Goal: Information Seeking & Learning: Learn about a topic

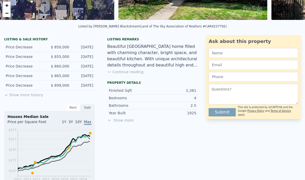
scroll to position [109, 0]
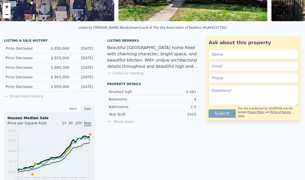
click at [29, 98] on button "Show more history" at bounding box center [23, 95] width 39 height 7
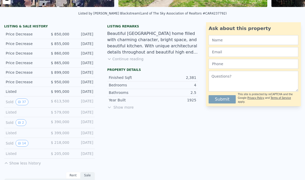
scroll to position [126, 0]
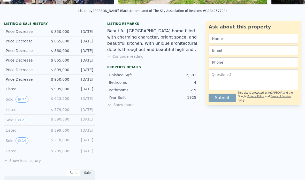
click at [25, 122] on button "2" at bounding box center [21, 120] width 11 height 7
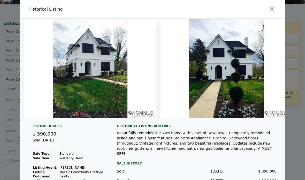
scroll to position [0, 0]
click at [222, 83] on img at bounding box center [227, 68] width 132 height 99
click at [275, 11] on icon "button" at bounding box center [272, 8] width 7 height 7
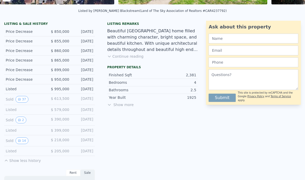
click at [23, 101] on button "37" at bounding box center [22, 99] width 13 height 7
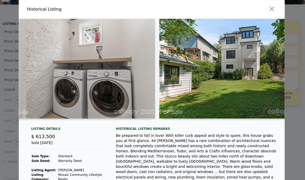
scroll to position [0, 4452]
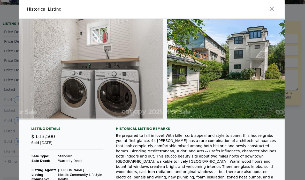
click at [273, 11] on icon "button" at bounding box center [272, 8] width 7 height 7
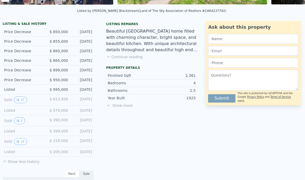
click at [24, 143] on button "14" at bounding box center [22, 140] width 13 height 7
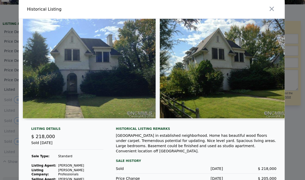
click at [207, 85] on img at bounding box center [227, 68] width 132 height 99
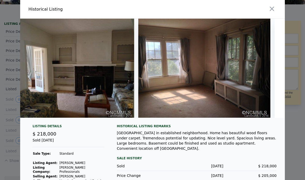
scroll to position [0, 429]
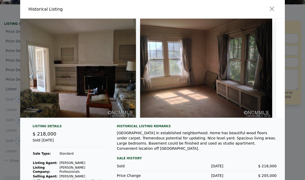
click at [273, 10] on icon "button" at bounding box center [272, 9] width 4 height 4
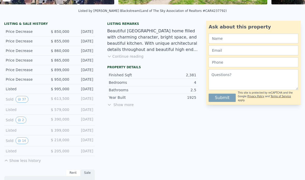
click at [23, 120] on button "2" at bounding box center [21, 120] width 11 height 7
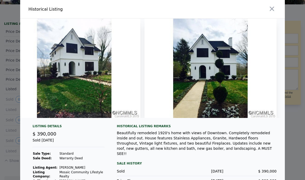
scroll to position [0, 0]
click at [272, 11] on icon "button" at bounding box center [272, 8] width 7 height 7
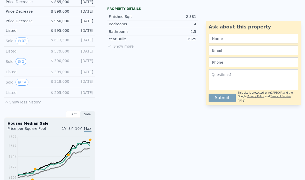
scroll to position [181, 0]
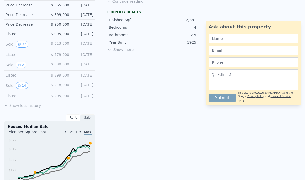
click at [124, 52] on span "Show more" at bounding box center [152, 49] width 91 height 5
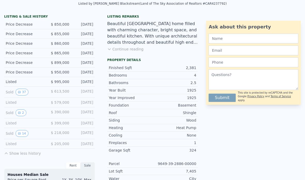
scroll to position [133, 0]
click at [26, 132] on button "14" at bounding box center [22, 133] width 13 height 7
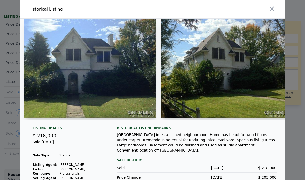
scroll to position [0, 0]
click at [274, 11] on icon "button" at bounding box center [272, 8] width 7 height 7
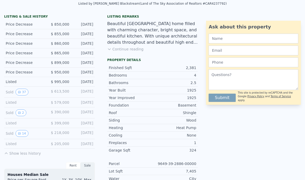
click at [25, 115] on button "2" at bounding box center [21, 113] width 11 height 7
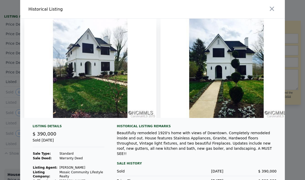
click at [272, 12] on button "button" at bounding box center [272, 8] width 9 height 9
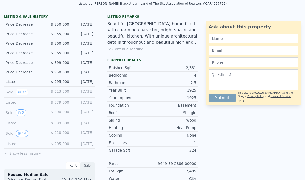
click at [23, 95] on button "37" at bounding box center [22, 92] width 13 height 7
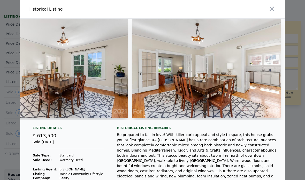
scroll to position [0, 2037]
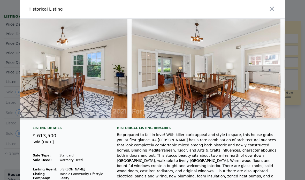
click at [274, 10] on icon "button" at bounding box center [272, 8] width 7 height 7
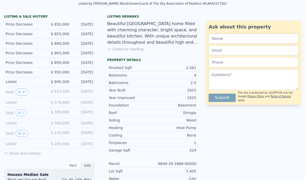
click at [25, 112] on button "2" at bounding box center [21, 113] width 11 height 7
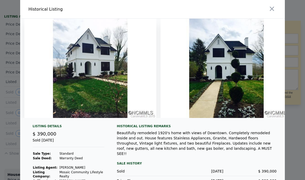
scroll to position [0, 0]
click at [274, 9] on icon "button" at bounding box center [272, 8] width 7 height 7
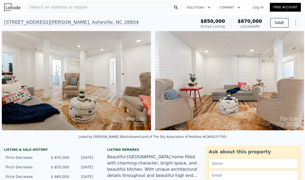
scroll to position [0, 5114]
click at [201, 104] on img at bounding box center [230, 80] width 149 height 99
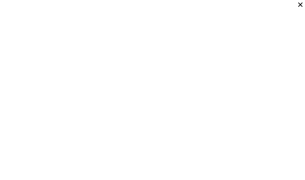
scroll to position [2992, 0]
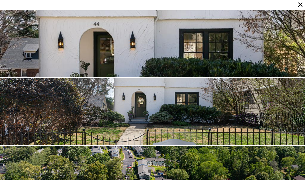
click at [304, 6] on icon at bounding box center [300, 4] width 7 height 7
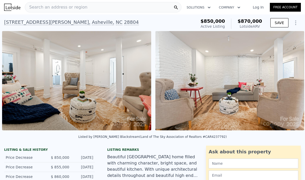
scroll to position [0, 0]
click at [34, 25] on div "44 Maney Ave , Asheville , NC 28804" at bounding box center [71, 22] width 135 height 7
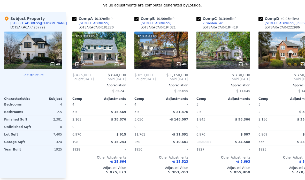
scroll to position [657, 0]
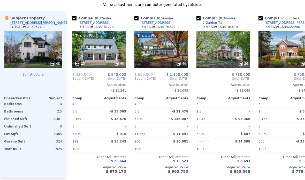
click at [226, 55] on div "26" at bounding box center [224, 49] width 54 height 37
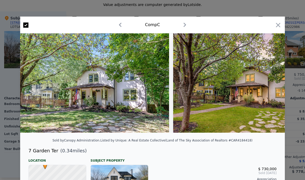
click at [281, 24] on icon "button" at bounding box center [278, 24] width 7 height 7
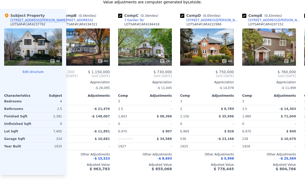
scroll to position [0, 78]
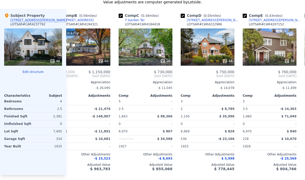
click at [138, 21] on div "7 Garden Ter" at bounding box center [135, 20] width 20 height 4
click at [149, 49] on div "26" at bounding box center [146, 46] width 54 height 37
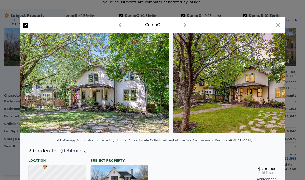
click at [282, 26] on icon "button" at bounding box center [278, 24] width 7 height 7
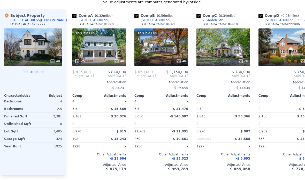
click at [163, 50] on div "This is a Flip 40" at bounding box center [162, 46] width 54 height 37
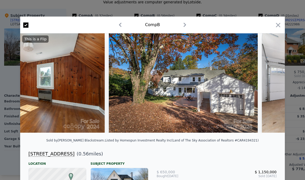
scroll to position [0, 4959]
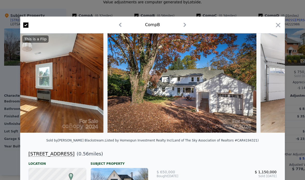
click at [278, 25] on icon "button" at bounding box center [278, 24] width 7 height 7
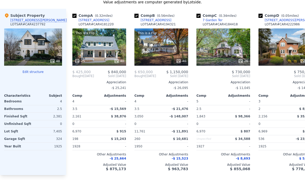
click at [105, 47] on div "This is a Flip 25 40" at bounding box center [99, 46] width 54 height 37
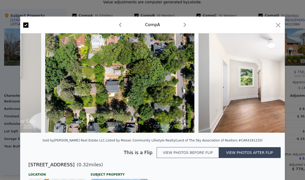
scroll to position [0, 3806]
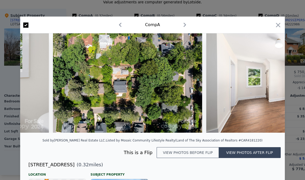
click at [278, 28] on icon "button" at bounding box center [278, 24] width 7 height 7
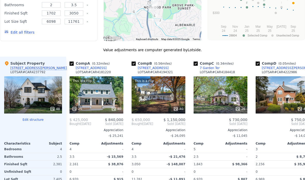
scroll to position [609, 0]
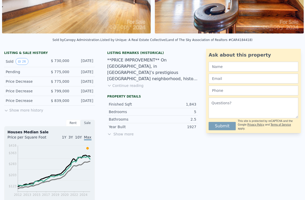
scroll to position [97, 0]
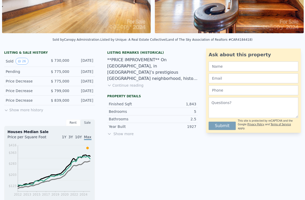
click at [27, 111] on button "Show more history" at bounding box center [23, 108] width 39 height 7
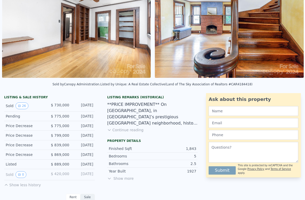
scroll to position [48, 0]
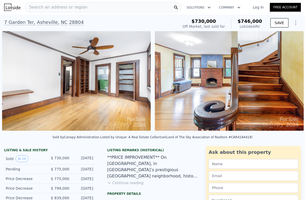
click at [193, 123] on img at bounding box center [229, 80] width 149 height 99
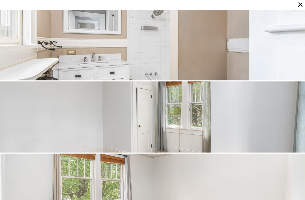
scroll to position [862, 0]
click at [303, 7] on icon at bounding box center [300, 4] width 7 height 7
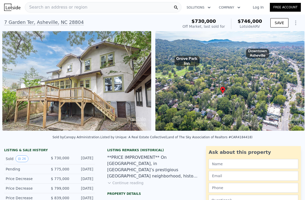
scroll to position [0, 3643]
